Goal: Task Accomplishment & Management: Use online tool/utility

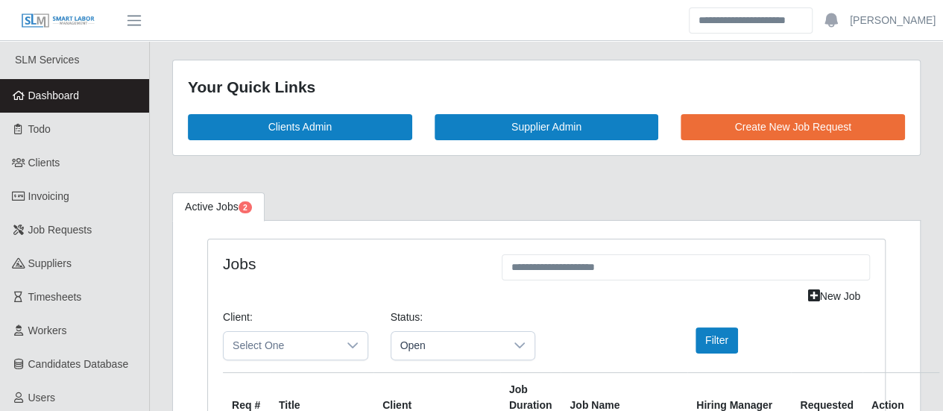
click at [34, 101] on span "Dashboard" at bounding box center [53, 95] width 51 height 12
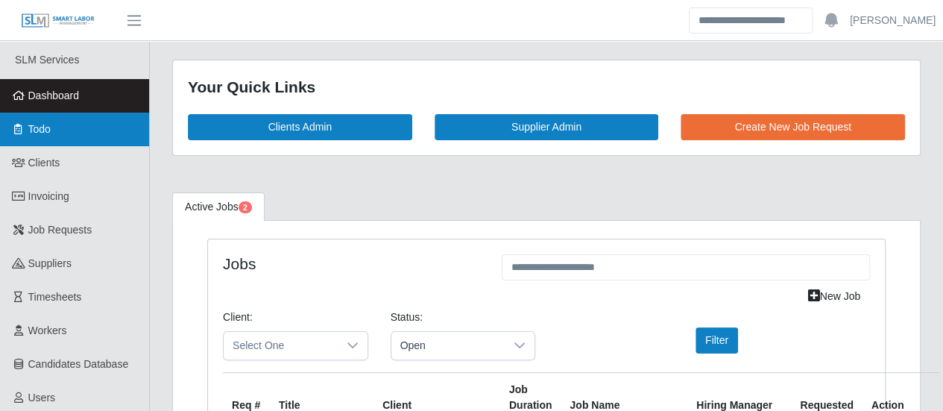
click at [52, 113] on link "Todo" at bounding box center [74, 130] width 149 height 34
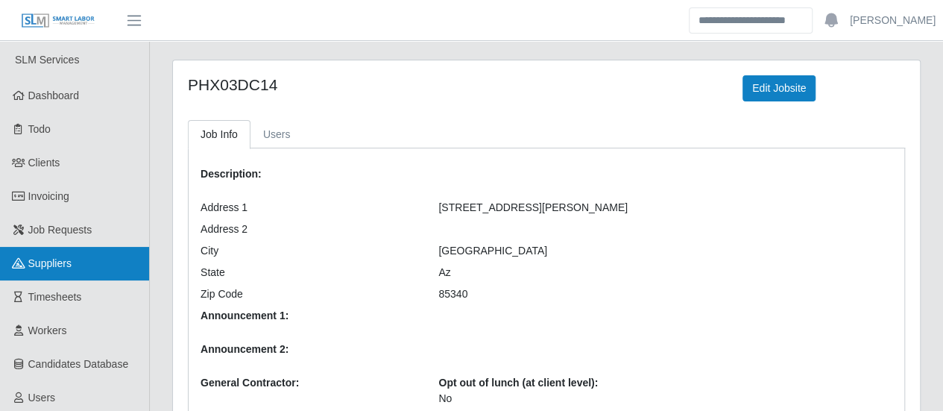
click at [48, 269] on span "Suppliers" at bounding box center [49, 263] width 43 height 12
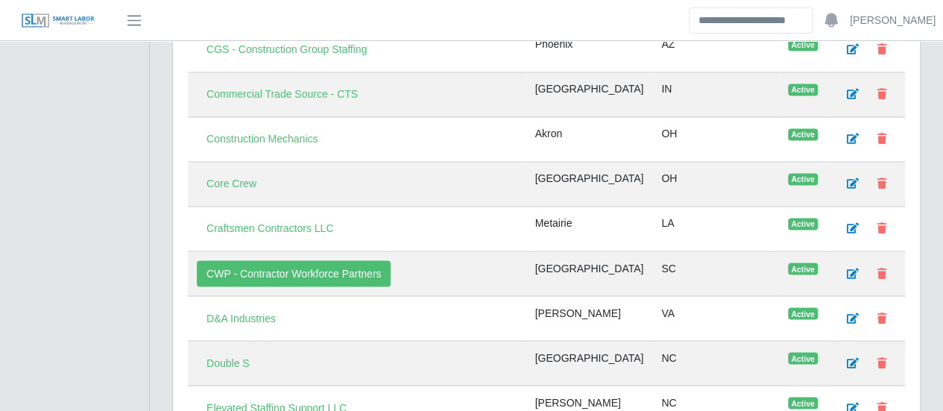
scroll to position [1193, 0]
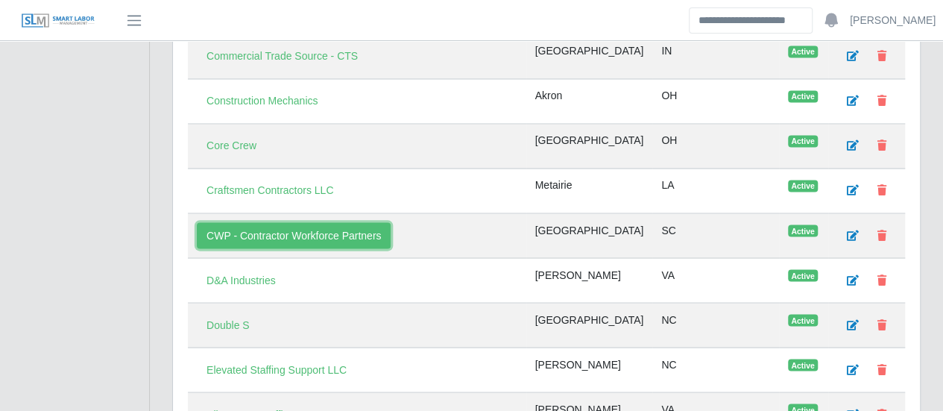
click at [296, 222] on link "CWP - Contractor Workforce Partners" at bounding box center [294, 235] width 194 height 26
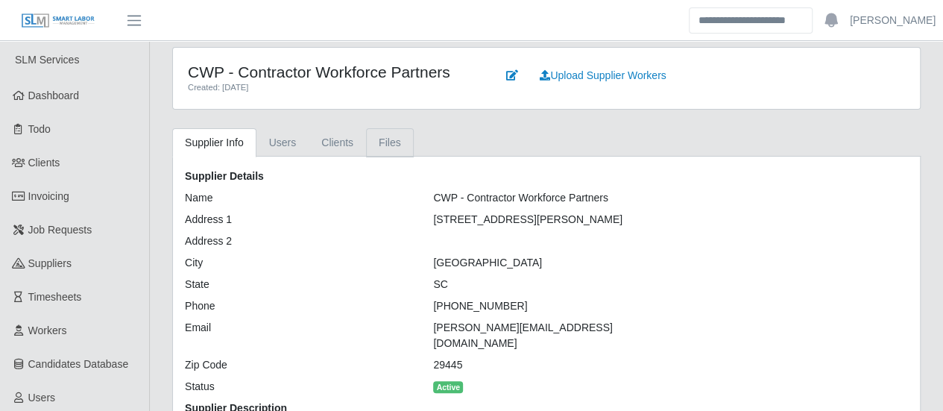
click at [388, 147] on link "Files" at bounding box center [390, 142] width 48 height 29
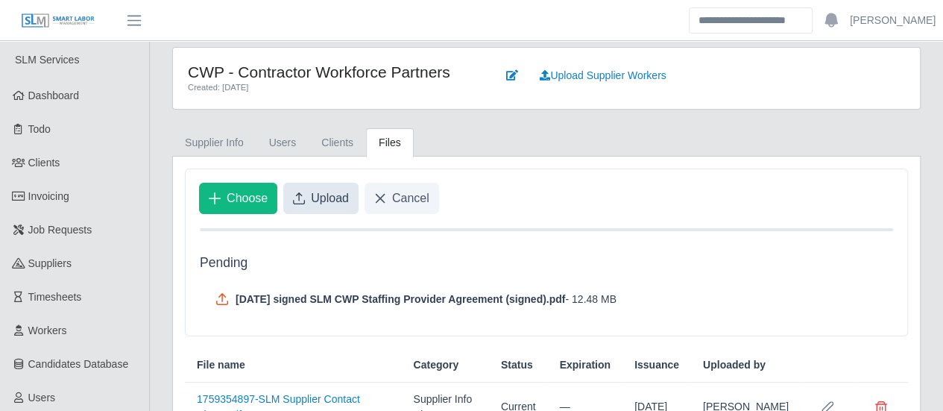
click at [338, 197] on span "Upload" at bounding box center [330, 198] width 38 height 18
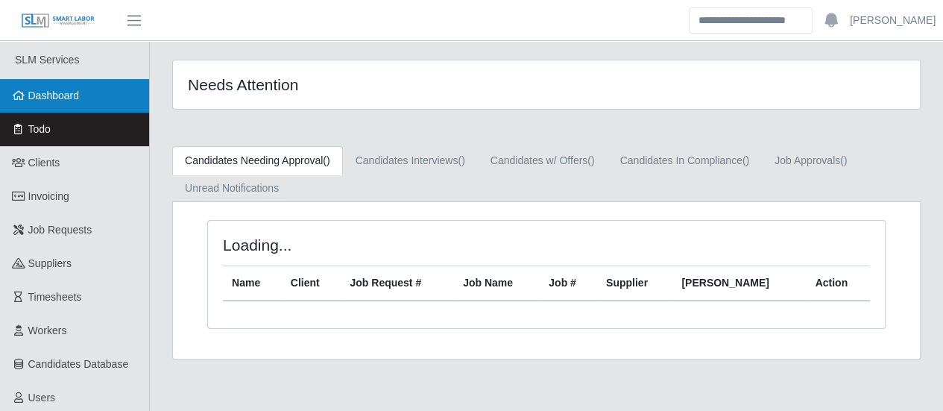
click at [70, 79] on link "Dashboard" at bounding box center [74, 96] width 149 height 34
